Goal: Task Accomplishment & Management: Complete application form

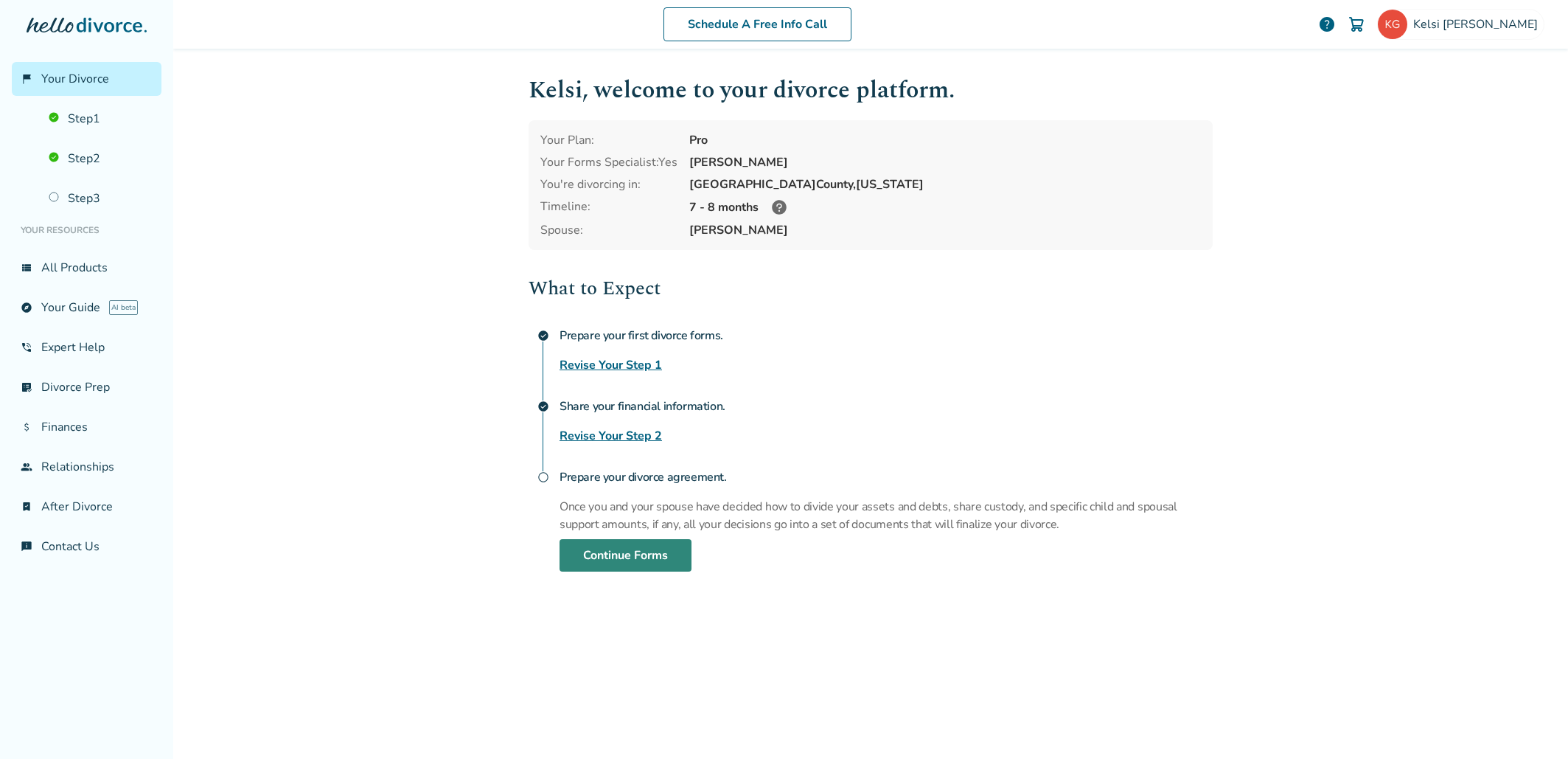
click at [616, 549] on link "Continue Forms" at bounding box center [626, 555] width 132 height 32
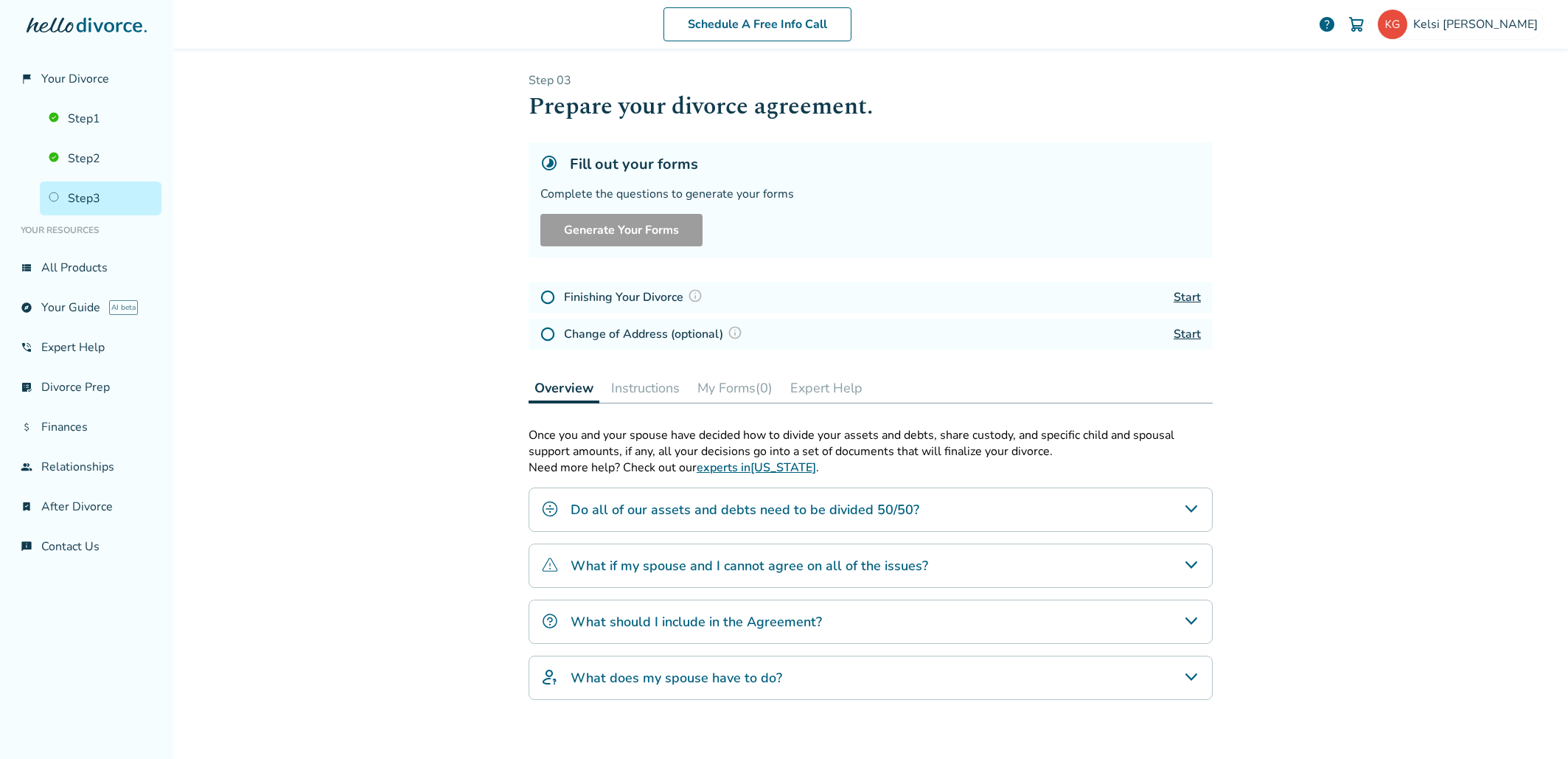
click at [811, 505] on h4 "Do all of our assets and debts need to be divided 50/50?" at bounding box center [745, 509] width 349 height 19
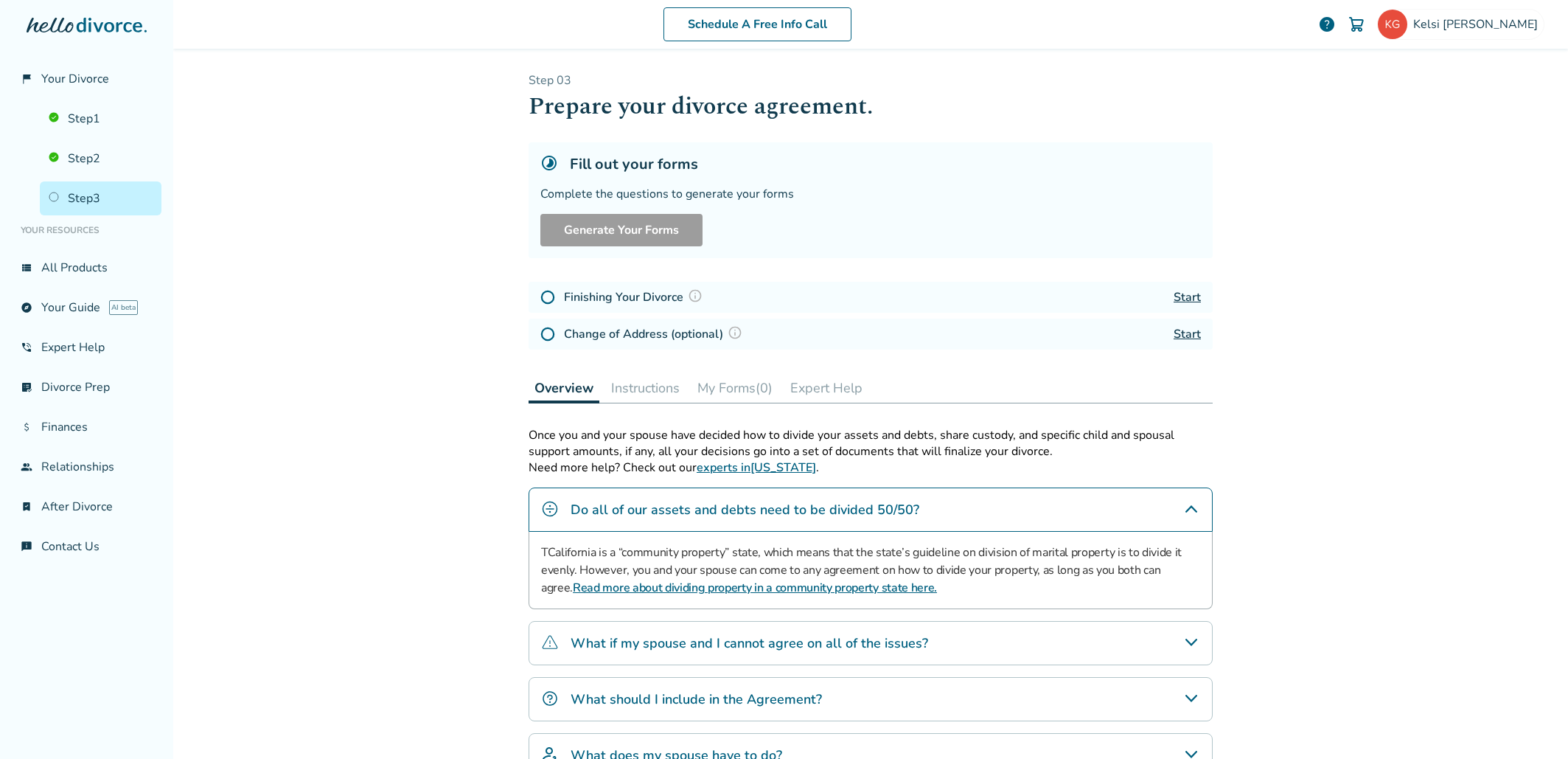
click at [1176, 296] on link "Start" at bounding box center [1187, 297] width 28 height 17
